Goal: Information Seeking & Learning: Learn about a topic

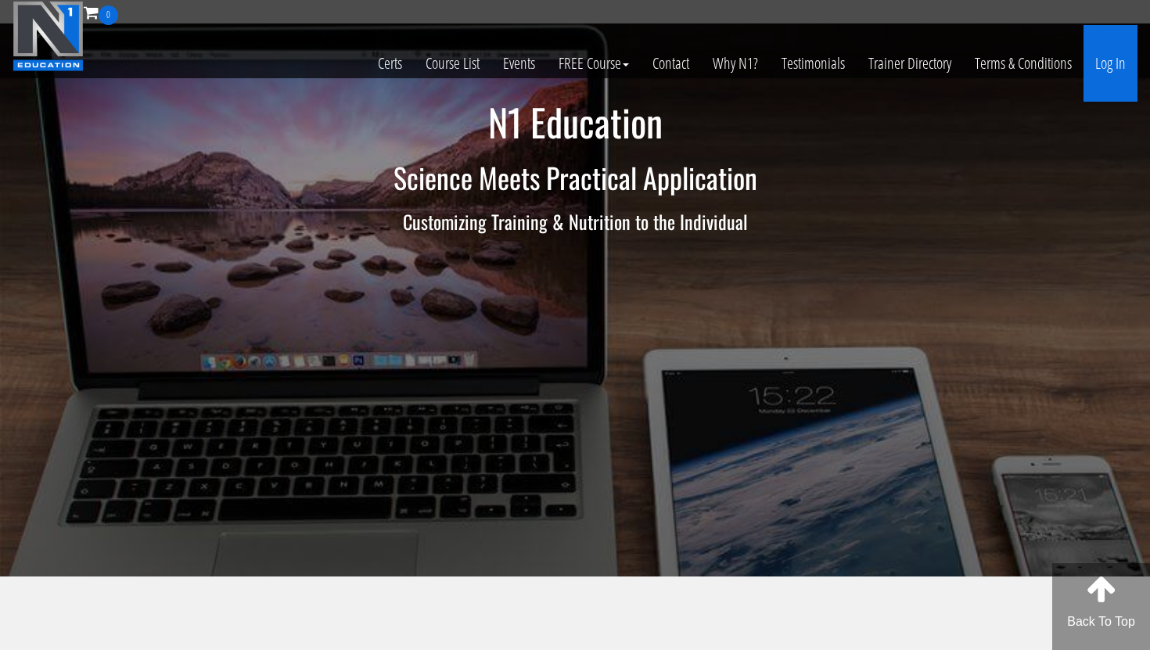
click at [1110, 62] on link "Log In" at bounding box center [1111, 63] width 54 height 77
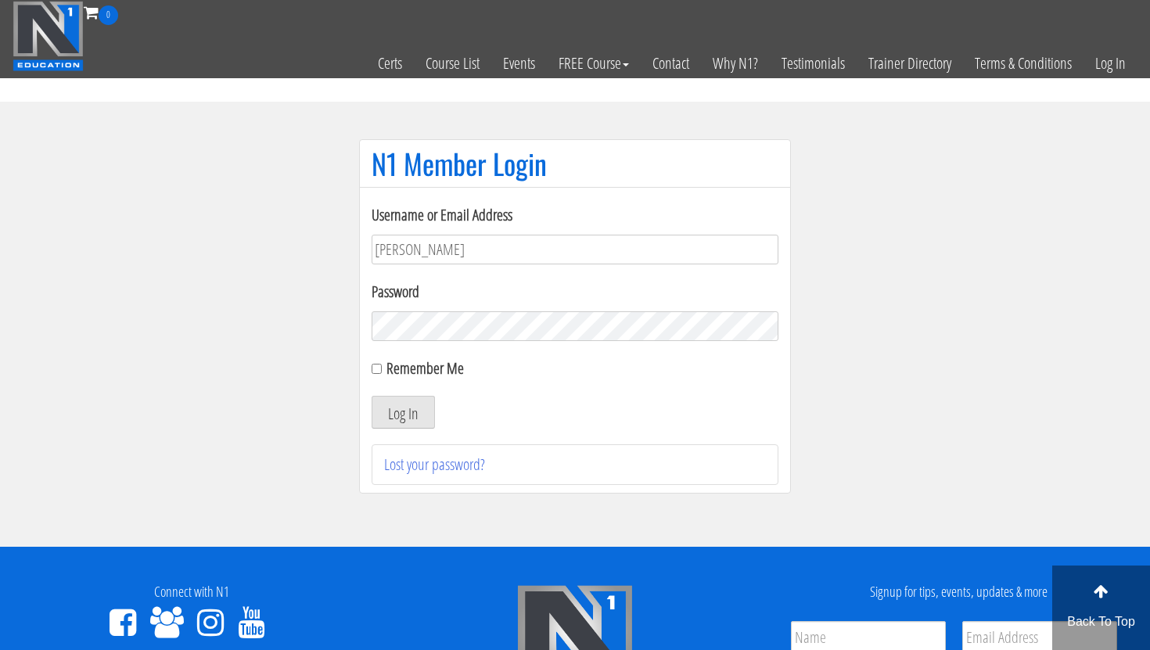
type input "[EMAIL_ADDRESS][DOMAIN_NAME]"
click at [400, 419] on button "Log In" at bounding box center [403, 412] width 63 height 33
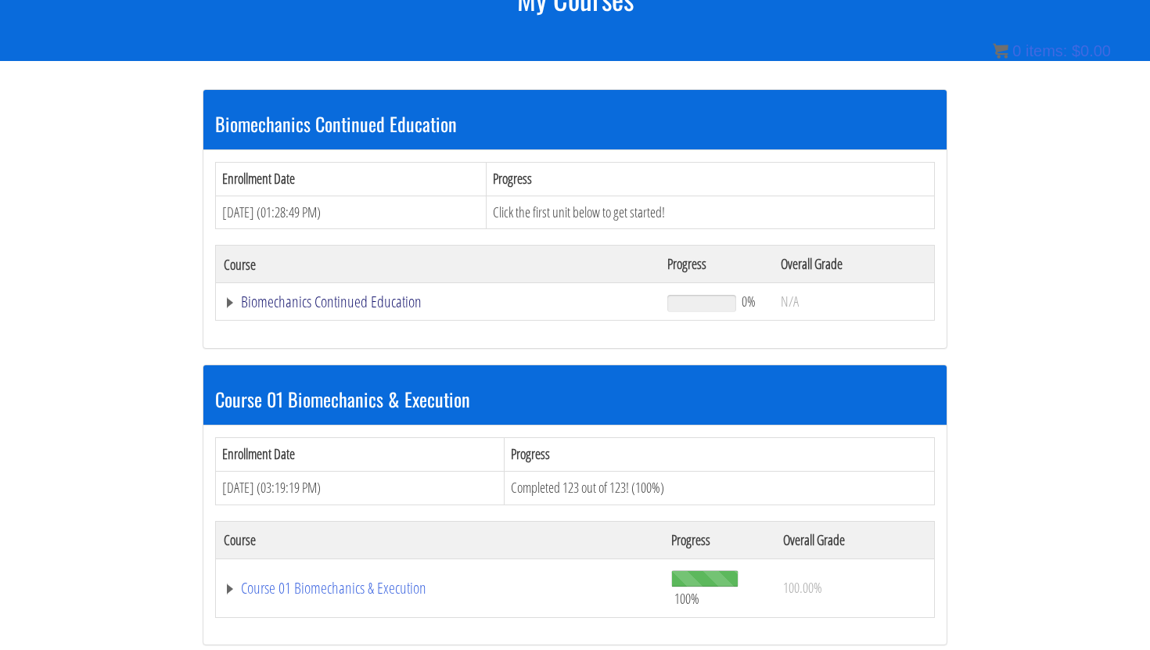
scroll to position [265, 0]
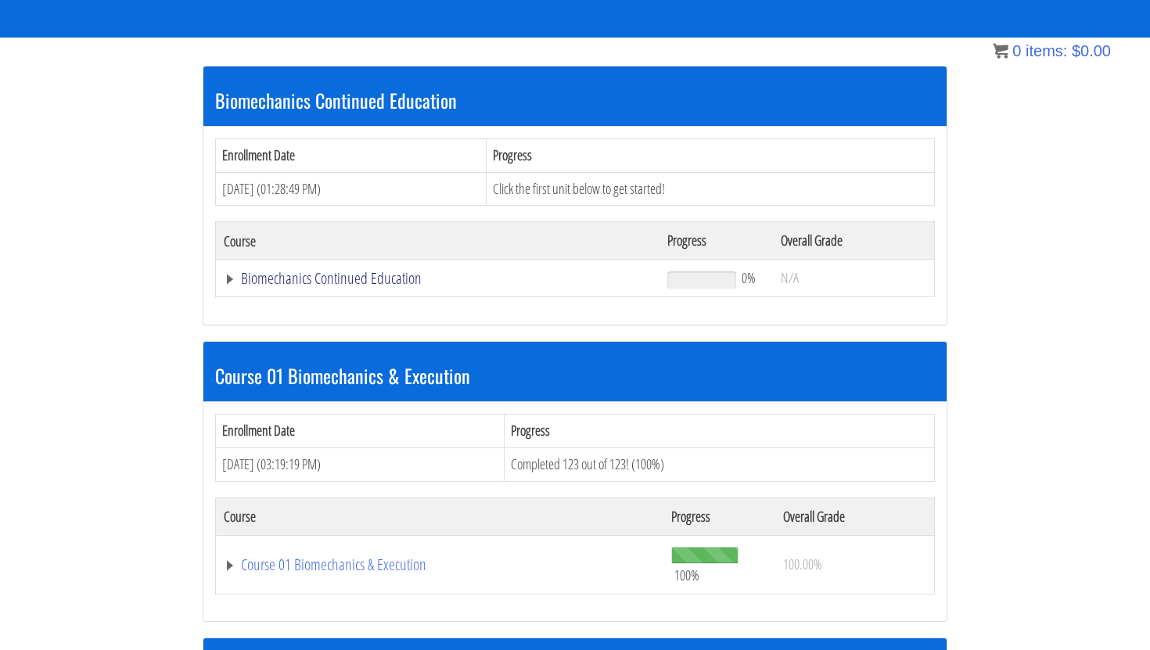
click at [366, 280] on link "Biomechanics Continued Education" at bounding box center [438, 279] width 428 height 16
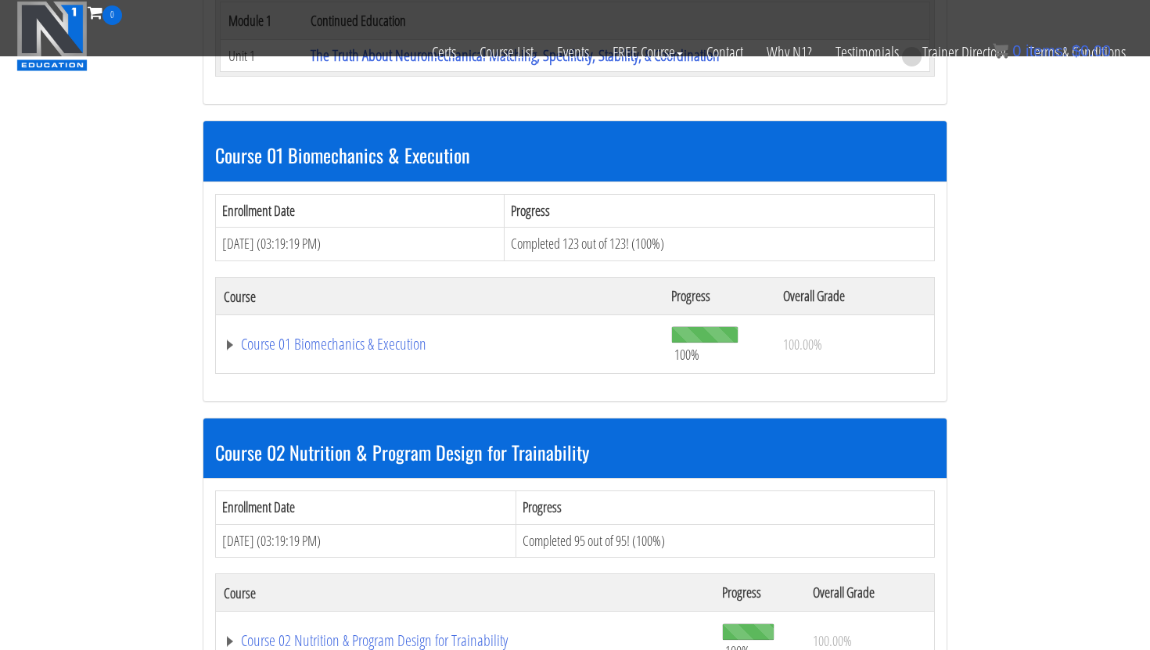
scroll to position [468, 0]
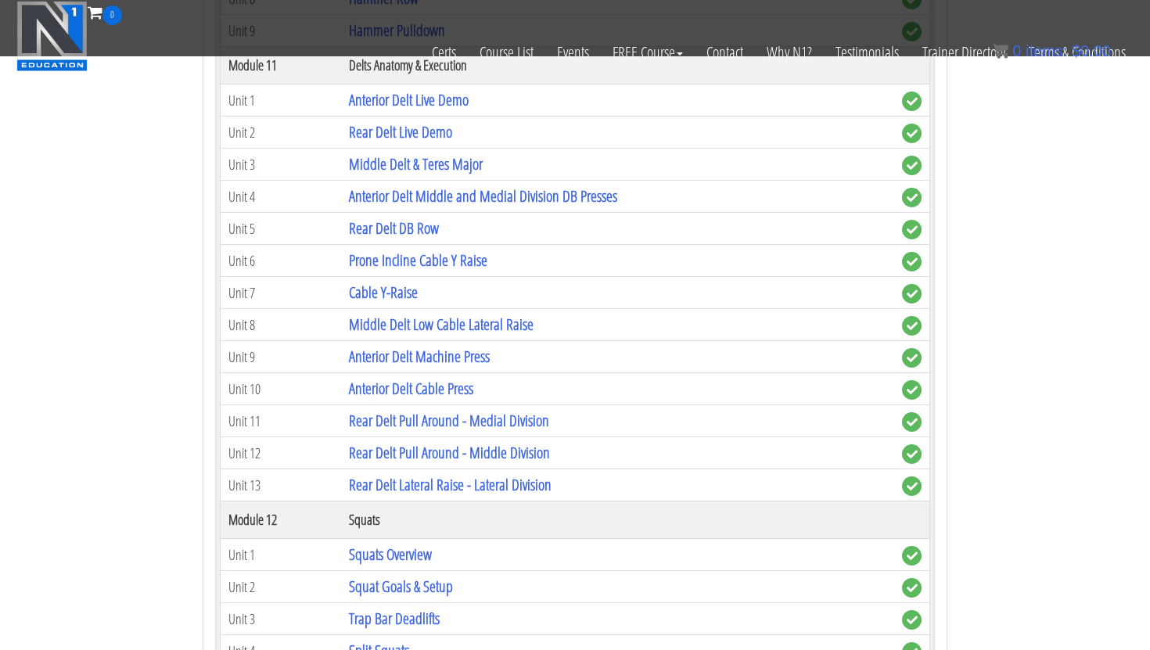
scroll to position [3485, 0]
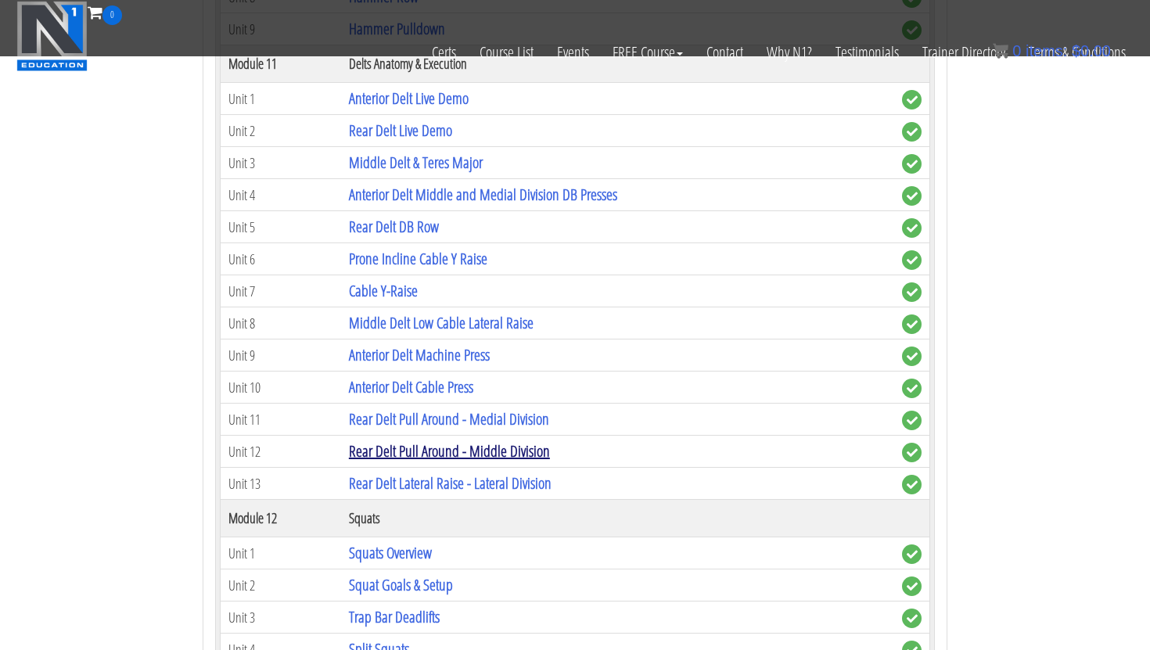
click at [404, 451] on link "Rear Delt Pull Around - Middle Division" at bounding box center [449, 451] width 201 height 21
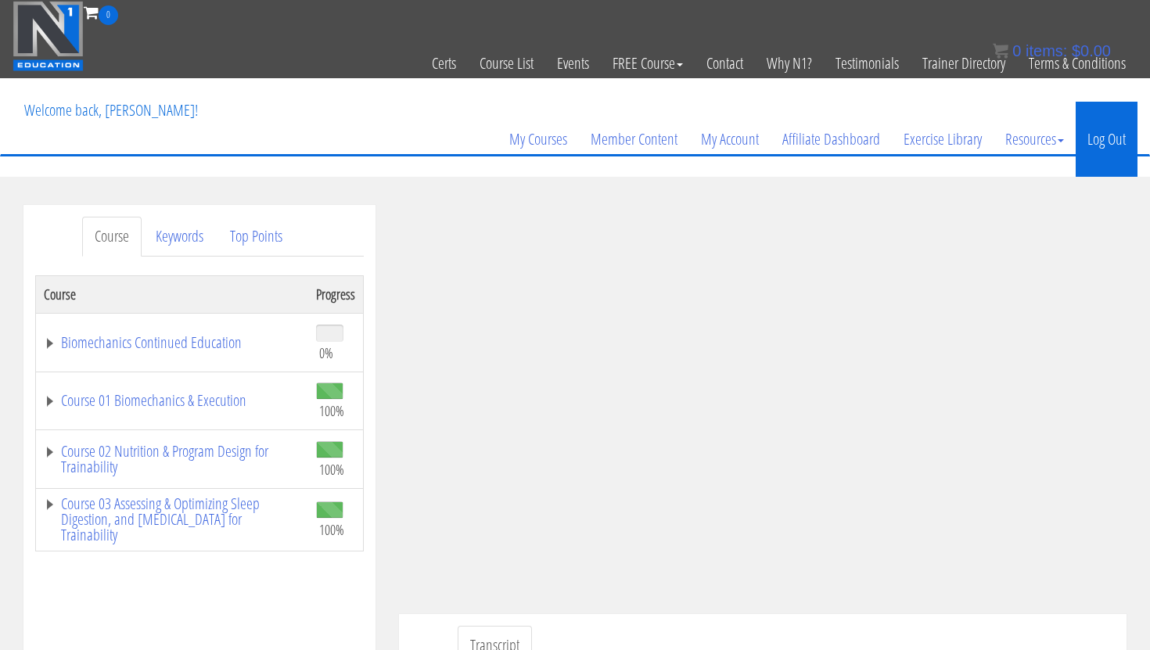
click at [1096, 135] on link "Log Out" at bounding box center [1107, 139] width 62 height 75
